Goal: Information Seeking & Learning: Learn about a topic

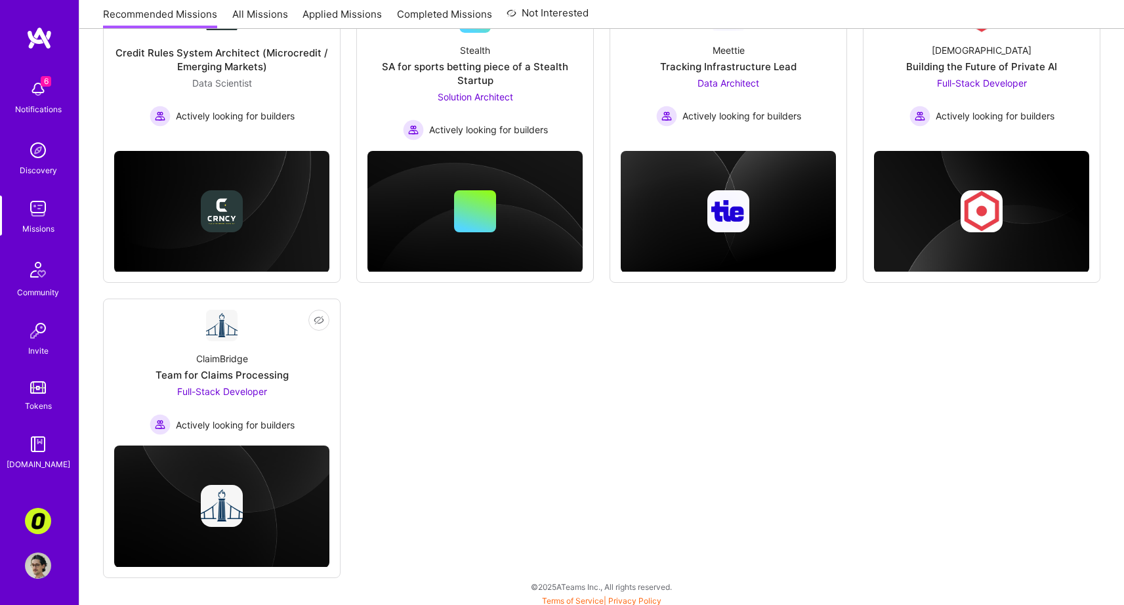
scroll to position [592, 0]
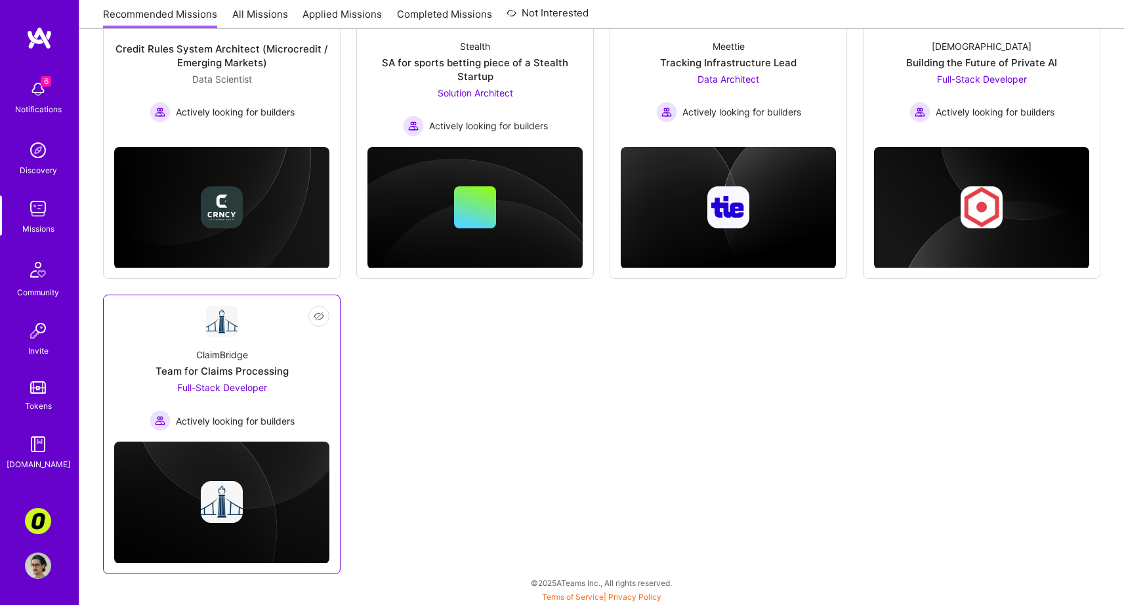
click at [289, 417] on span "Actively looking for builders" at bounding box center [235, 421] width 119 height 14
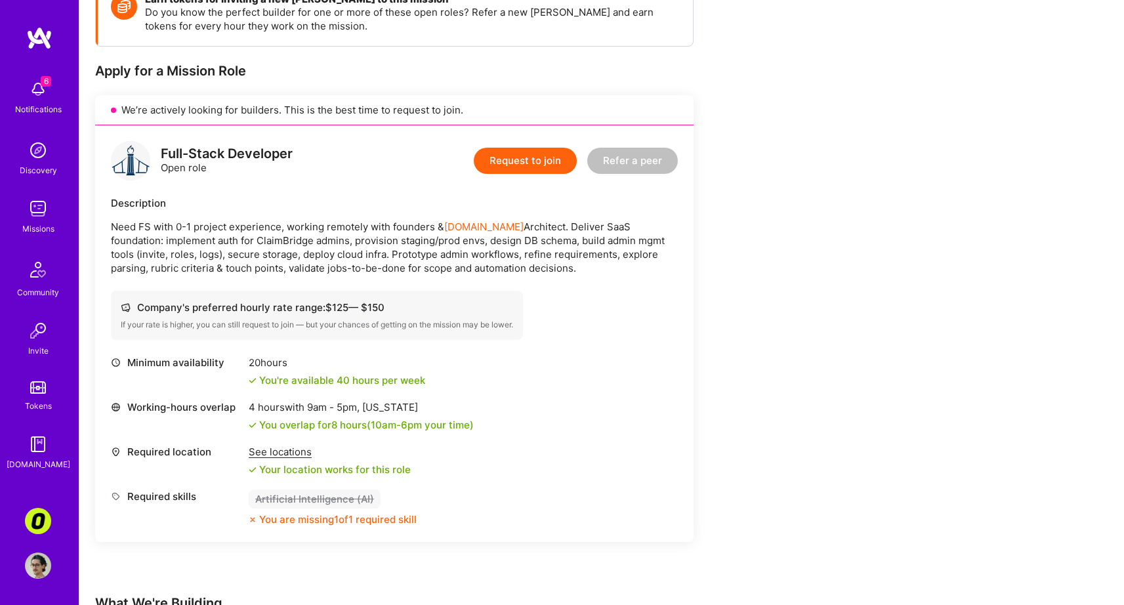
scroll to position [236, 0]
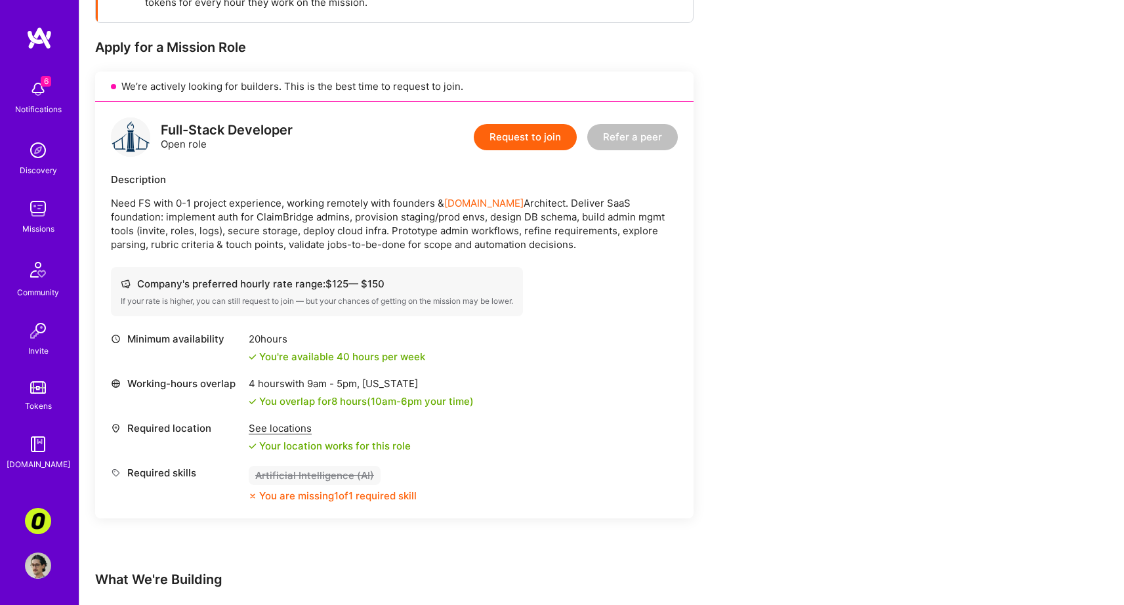
drag, startPoint x: 571, startPoint y: 215, endPoint x: 564, endPoint y: 245, distance: 30.2
click at [565, 243] on p "Need FS with 0-1 project experience, working remotely with founders & [DOMAIN_N…" at bounding box center [394, 223] width 567 height 55
click at [564, 245] on p "Need FS with 0-1 project experience, working remotely with founders & [DOMAIN_N…" at bounding box center [394, 223] width 567 height 55
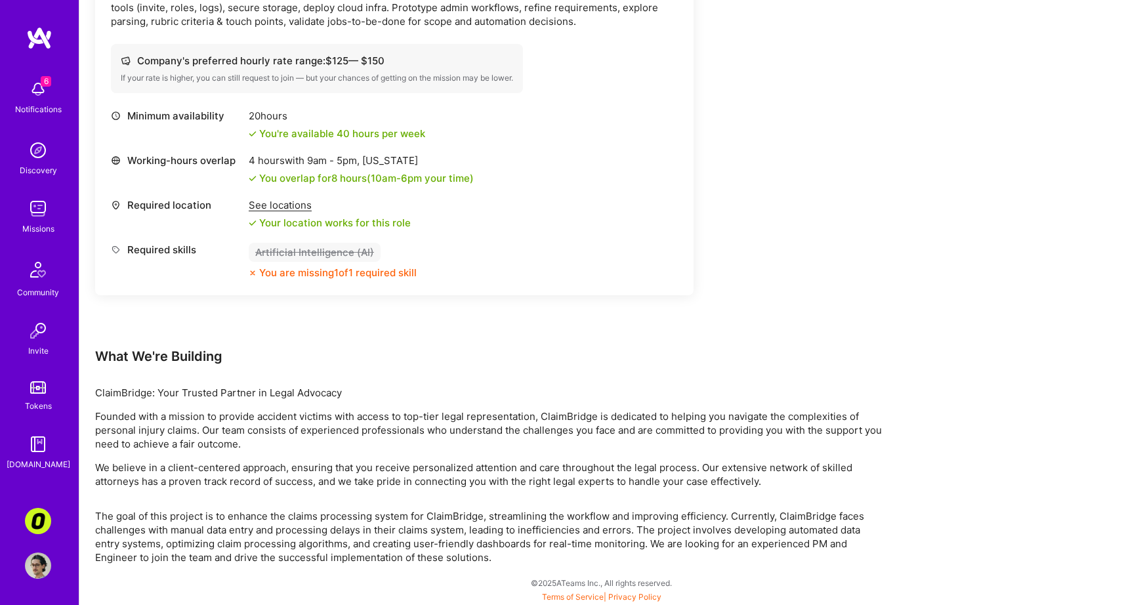
scroll to position [459, 0]
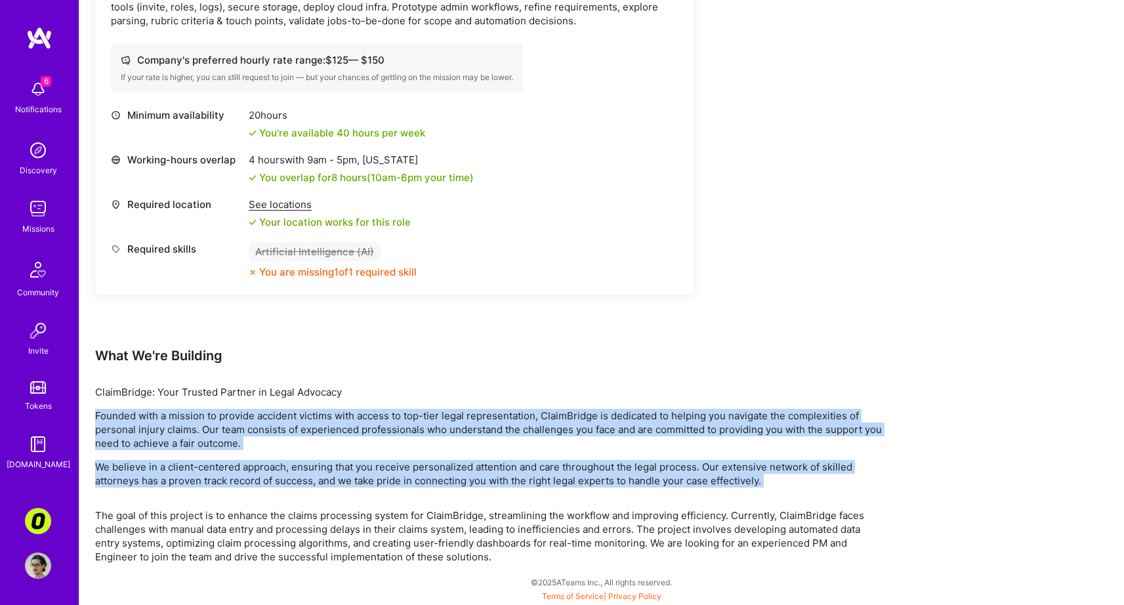
drag, startPoint x: 400, startPoint y: 392, endPoint x: 418, endPoint y: 491, distance: 100.8
click at [418, 491] on div "Earn tokens for inviting a new [PERSON_NAME] to this mission Do you know the pe…" at bounding box center [488, 147] width 787 height 831
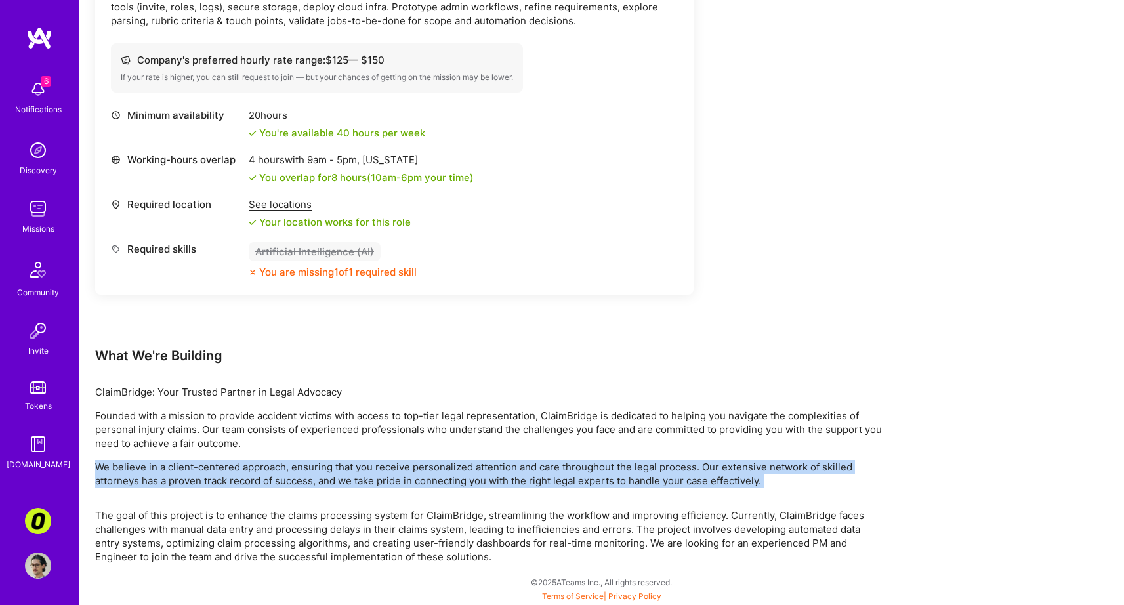
drag, startPoint x: 412, startPoint y: 505, endPoint x: 404, endPoint y: 452, distance: 53.8
click at [404, 454] on div "Earn tokens for inviting a new [PERSON_NAME] to this mission Do you know the pe…" at bounding box center [488, 147] width 787 height 831
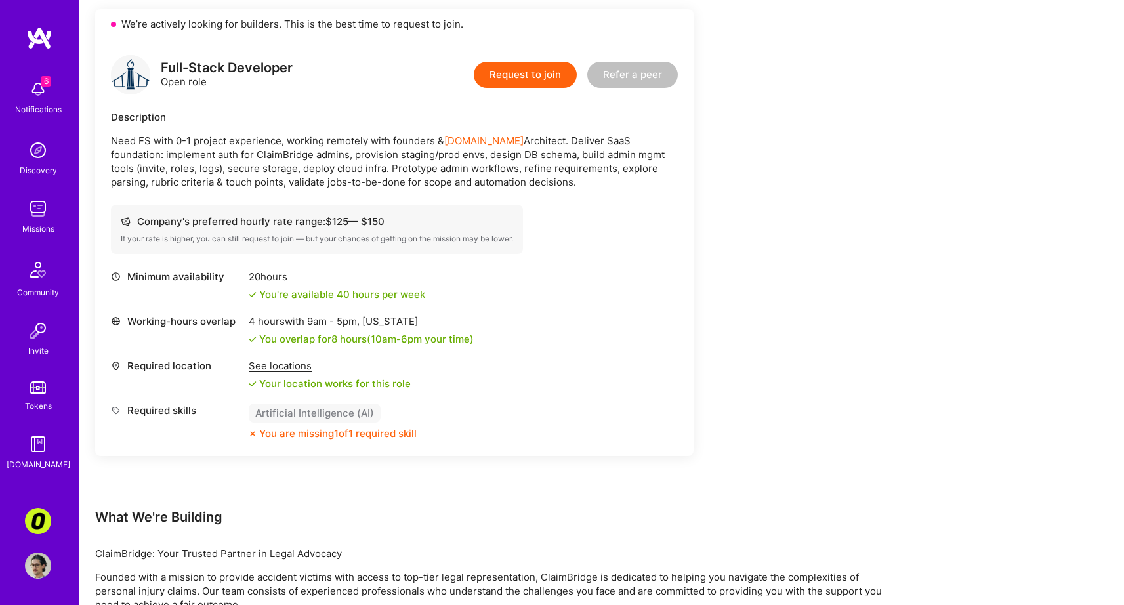
scroll to position [211, 0]
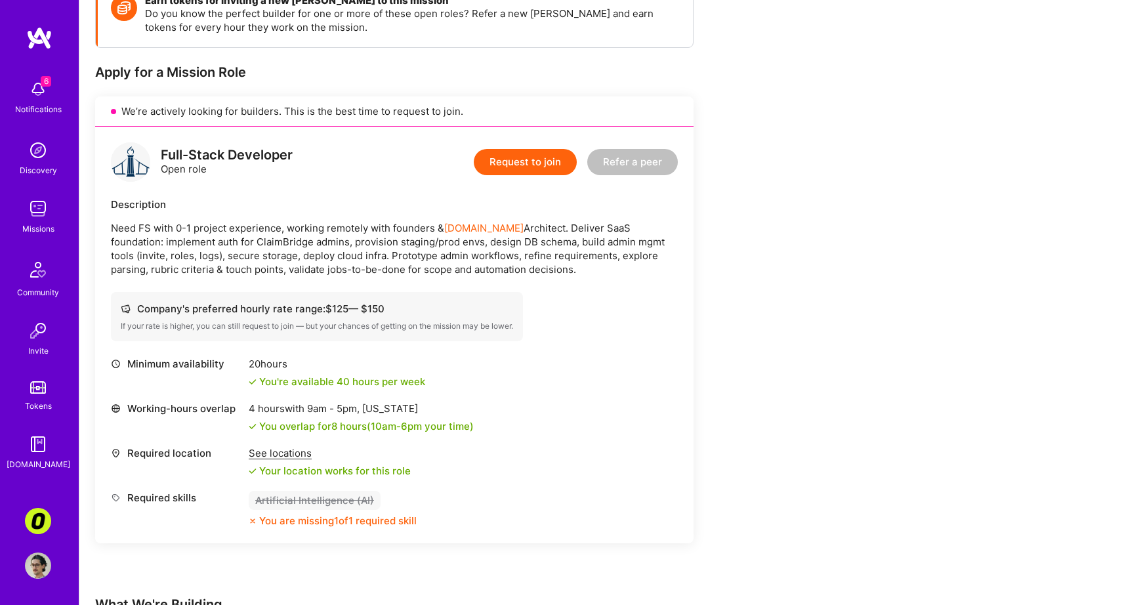
click at [921, 351] on div "Earn tokens for inviting a new [PERSON_NAME] to this mission Do you know the pe…" at bounding box center [601, 409] width 1045 height 888
